Goal: Communication & Community: Answer question/provide support

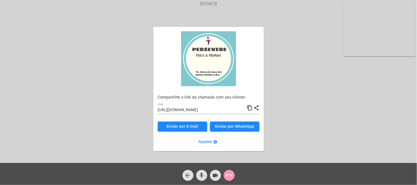
click at [237, 177] on div "arrow_back mic videocam call_end" at bounding box center [208, 174] width 417 height 22
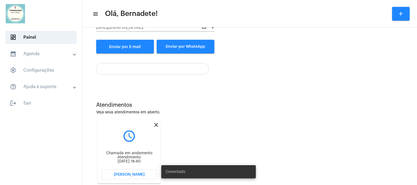
scroll to position [90, 0]
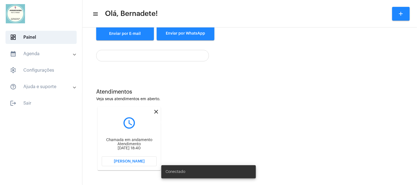
click at [158, 111] on mat-icon "close" at bounding box center [156, 112] width 7 height 7
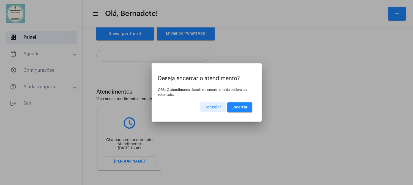
click at [238, 109] on span "Encerrar" at bounding box center [240, 108] width 16 height 4
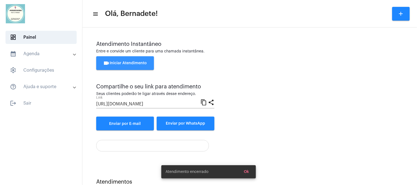
click at [132, 61] on span "videocam Iniciar Atendimento" at bounding box center [125, 63] width 44 height 4
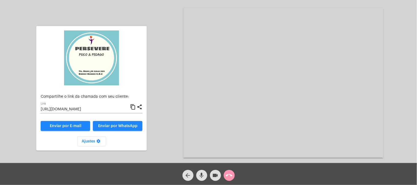
click at [132, 107] on mat-icon "content_copy" at bounding box center [133, 107] width 6 height 7
